Goal: Find specific page/section: Find specific page/section

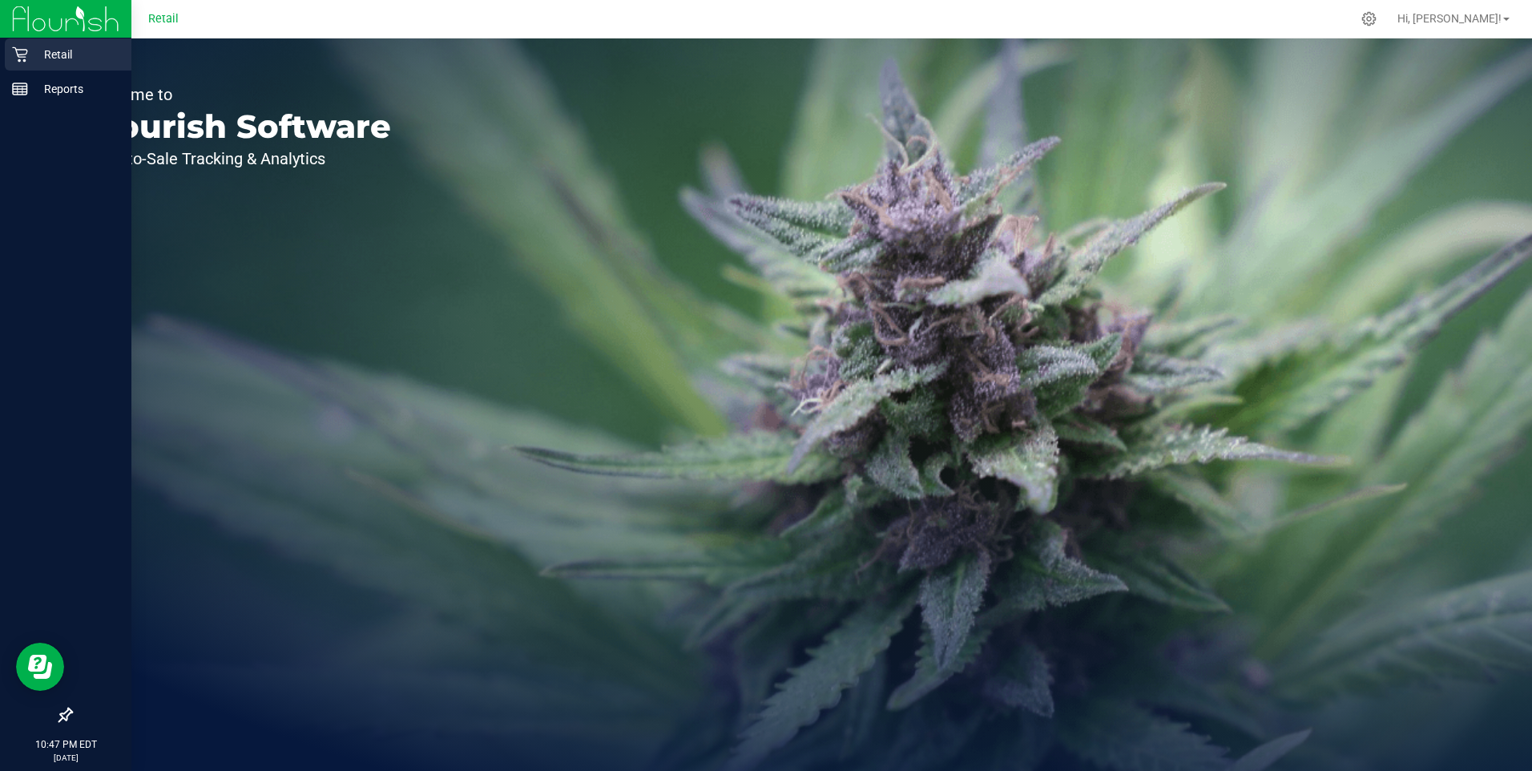
click at [38, 50] on p "Retail" at bounding box center [76, 54] width 96 height 19
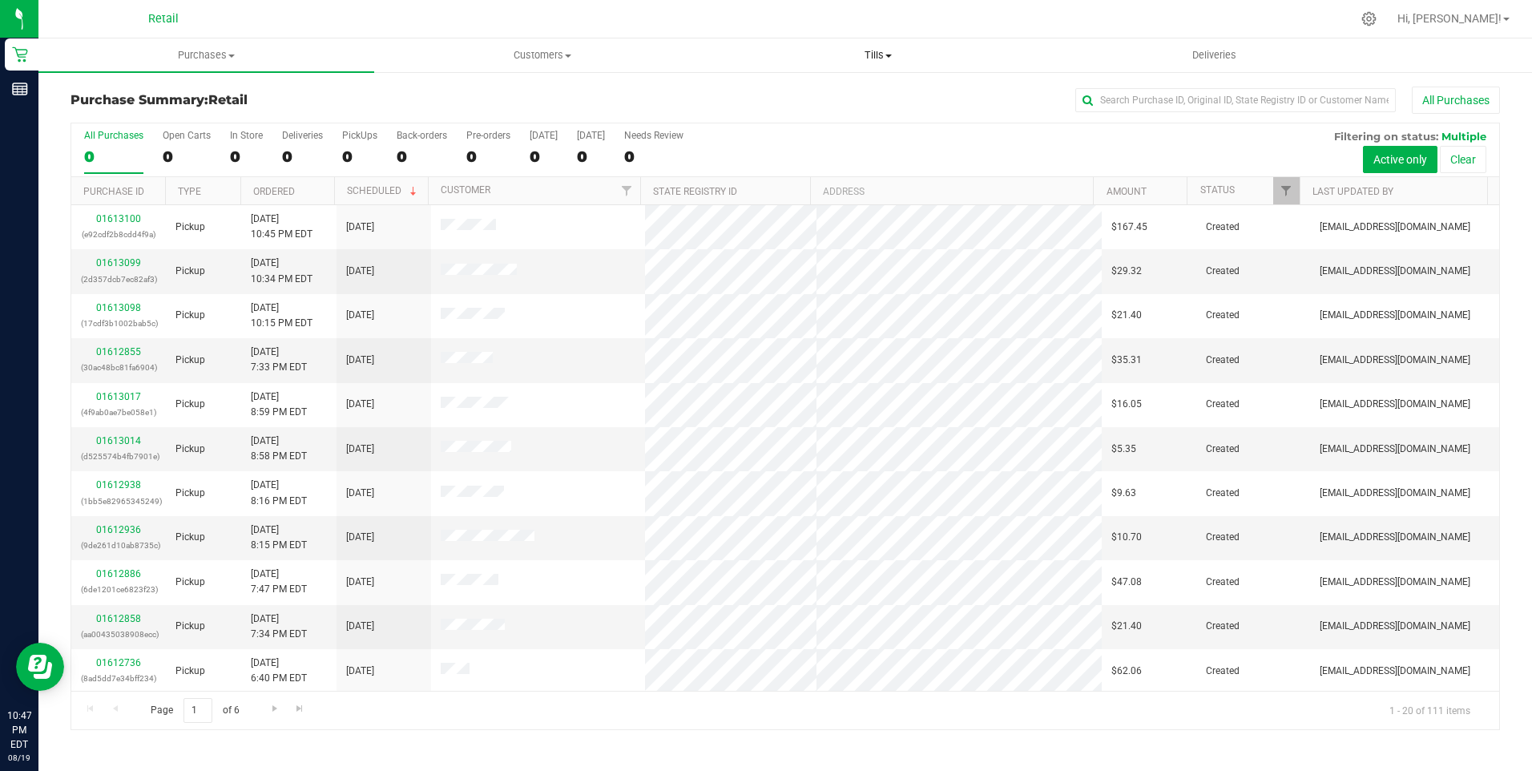
click at [892, 52] on span "Tills" at bounding box center [879, 55] width 334 height 14
click at [770, 96] on span "Manage tills" at bounding box center [765, 97] width 108 height 14
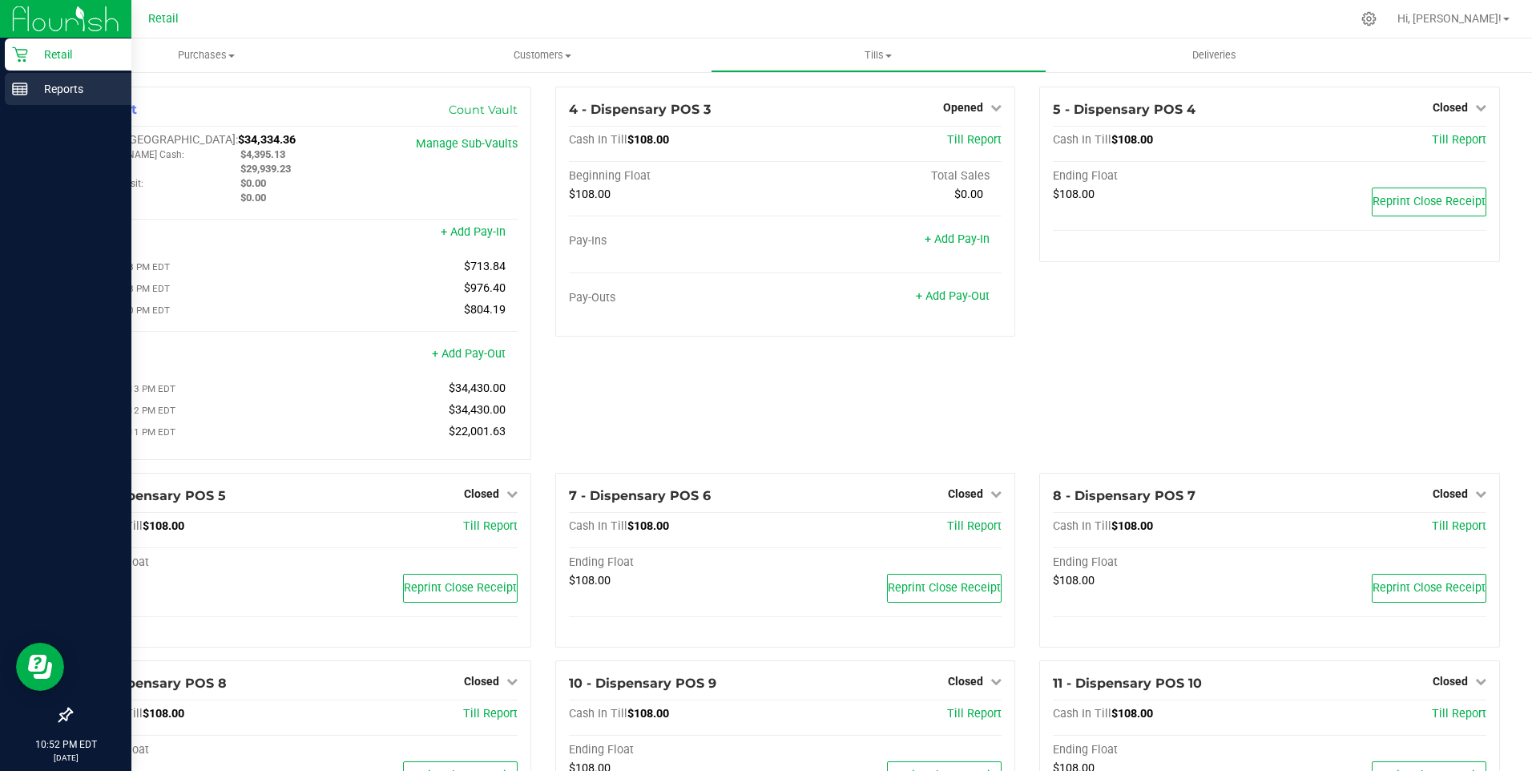
click at [28, 83] on p "Reports" at bounding box center [76, 88] width 96 height 19
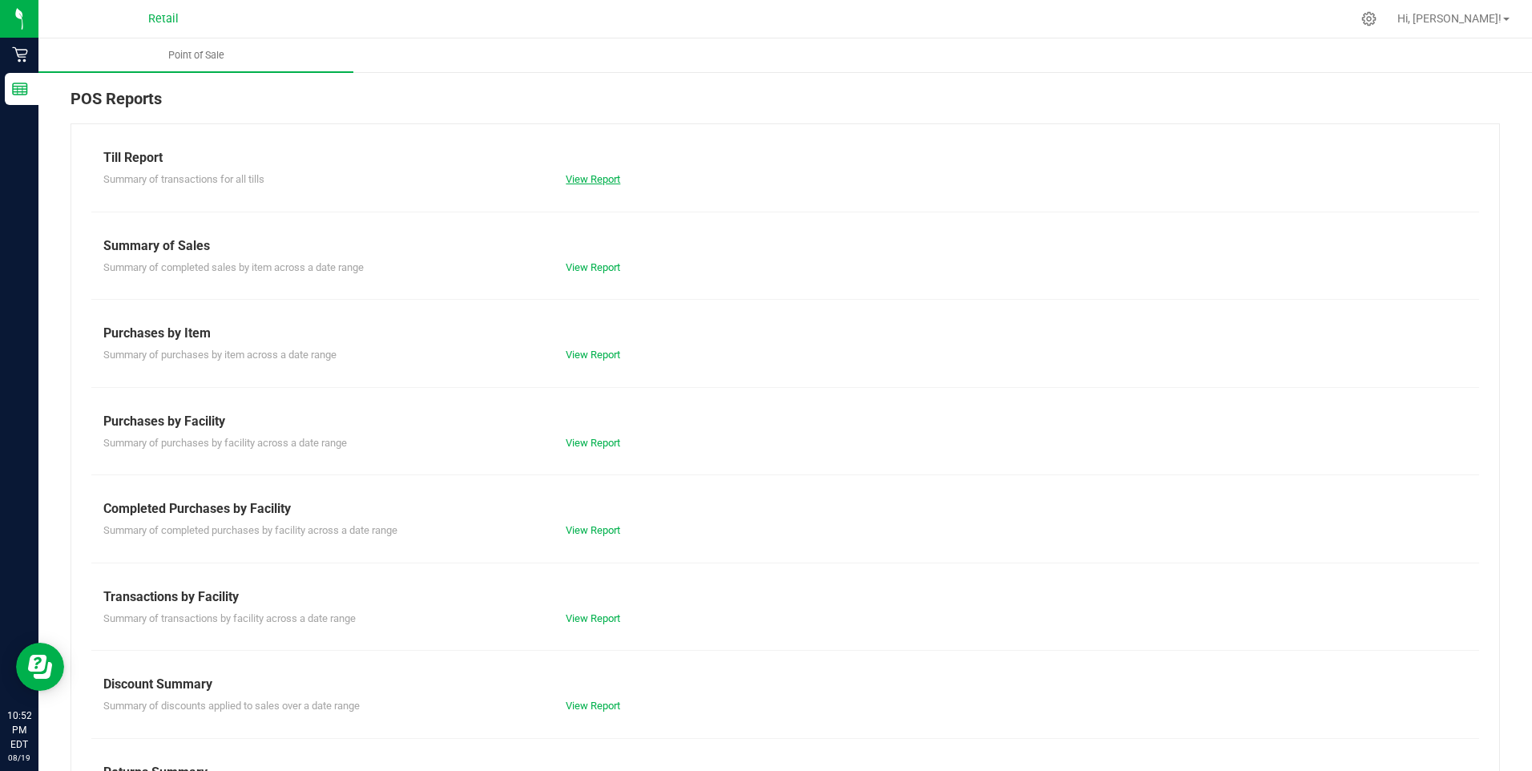
click at [595, 180] on link "View Report" at bounding box center [593, 179] width 54 height 12
